Goal: Find specific page/section: Find specific page/section

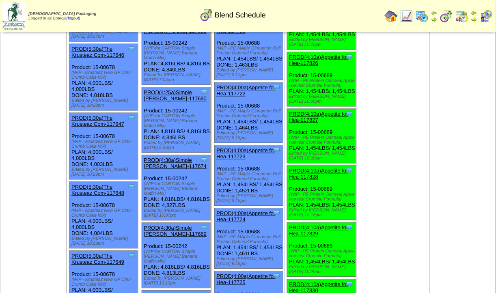
scroll to position [301, 0]
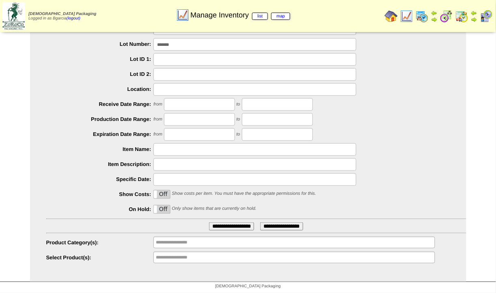
scroll to position [46, 0]
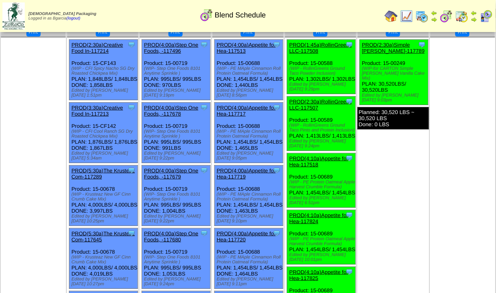
scroll to position [39, 0]
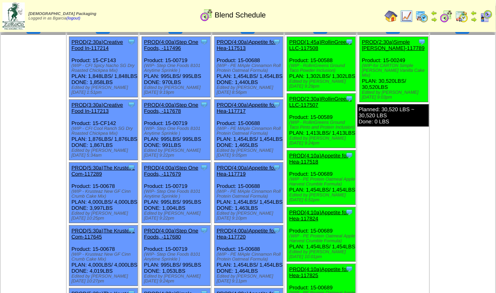
click at [413, 16] on img at bounding box center [406, 16] width 13 height 13
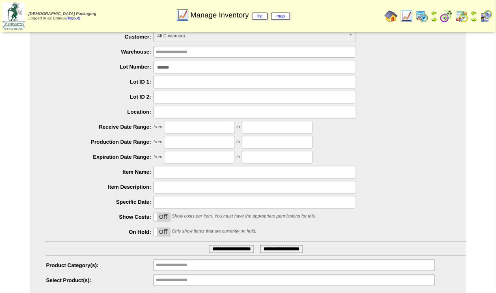
scroll to position [46, 0]
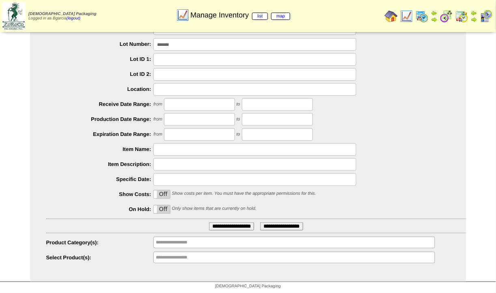
click at [346, 45] on input "*******" at bounding box center [255, 44] width 203 height 13
type input "*"
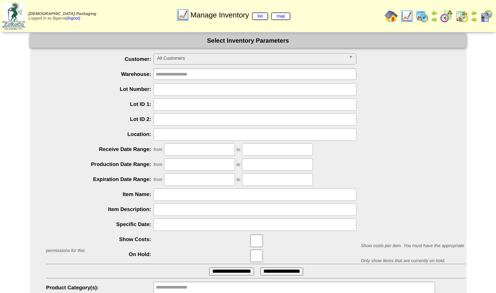
scroll to position [46, 0]
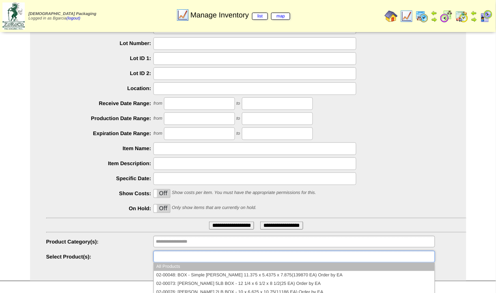
type input "**********"
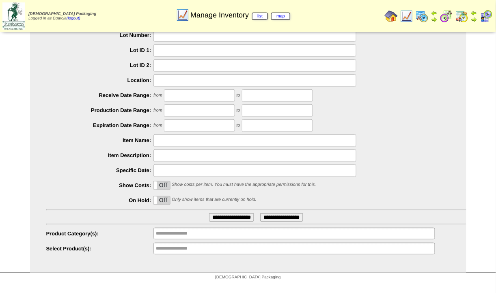
scroll to position [0, 0]
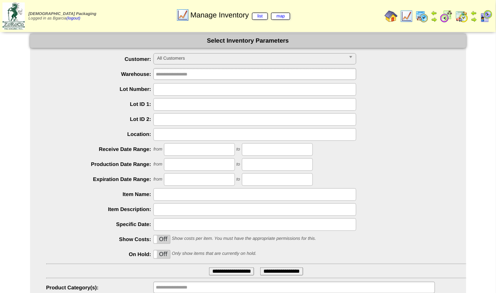
click at [449, 15] on img at bounding box center [446, 16] width 13 height 13
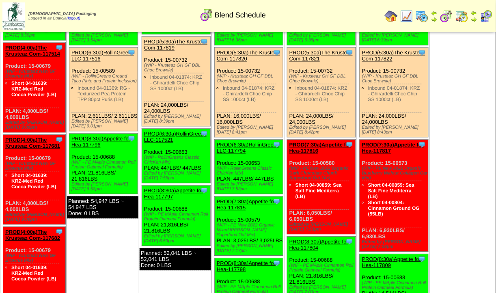
scroll to position [2368, 0]
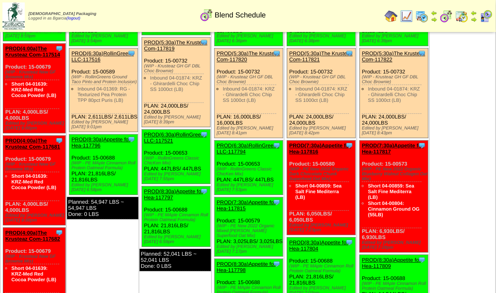
click at [424, 20] on img at bounding box center [422, 16] width 13 height 13
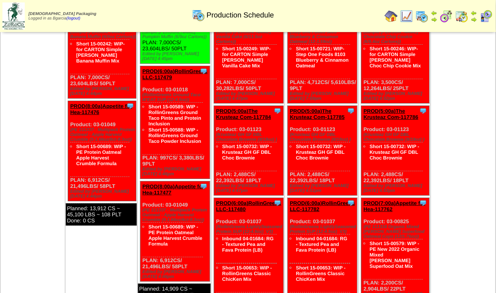
scroll to position [580, 0]
